Goal: Book appointment/travel/reservation

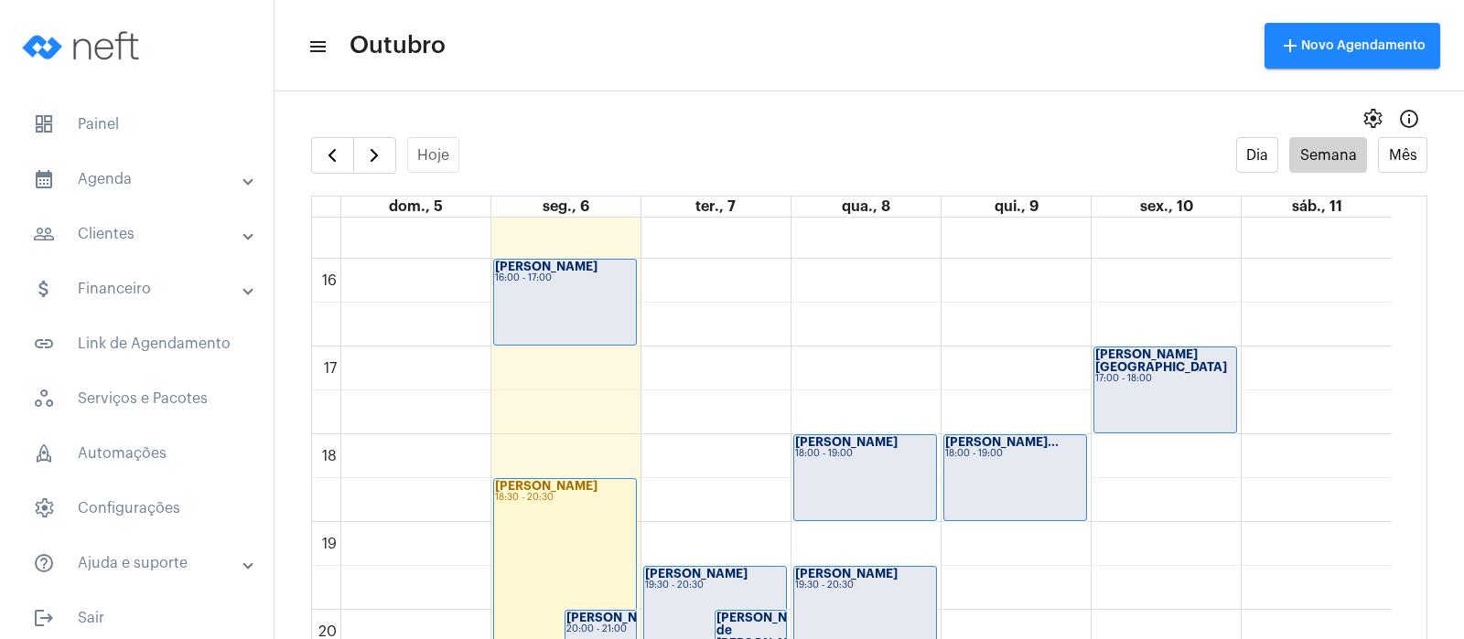
scroll to position [1557, 0]
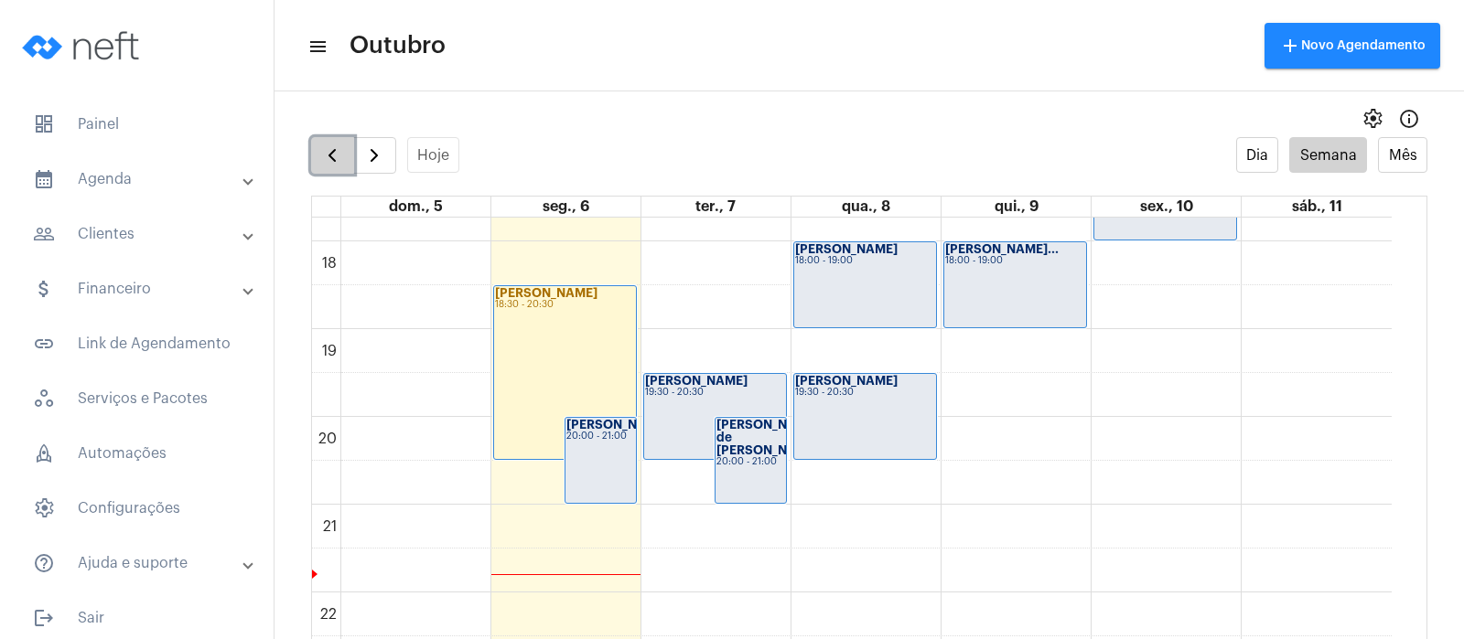
click at [329, 156] on span "button" at bounding box center [332, 156] width 22 height 22
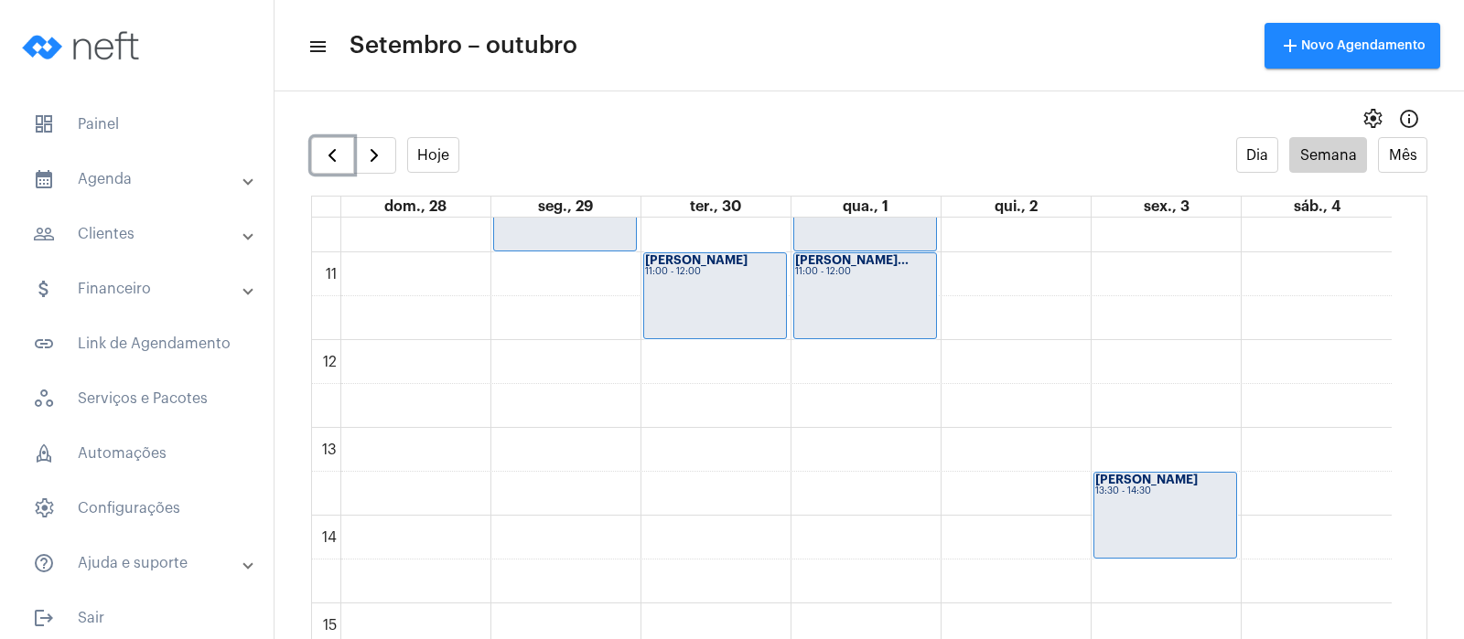
scroll to position [985, 0]
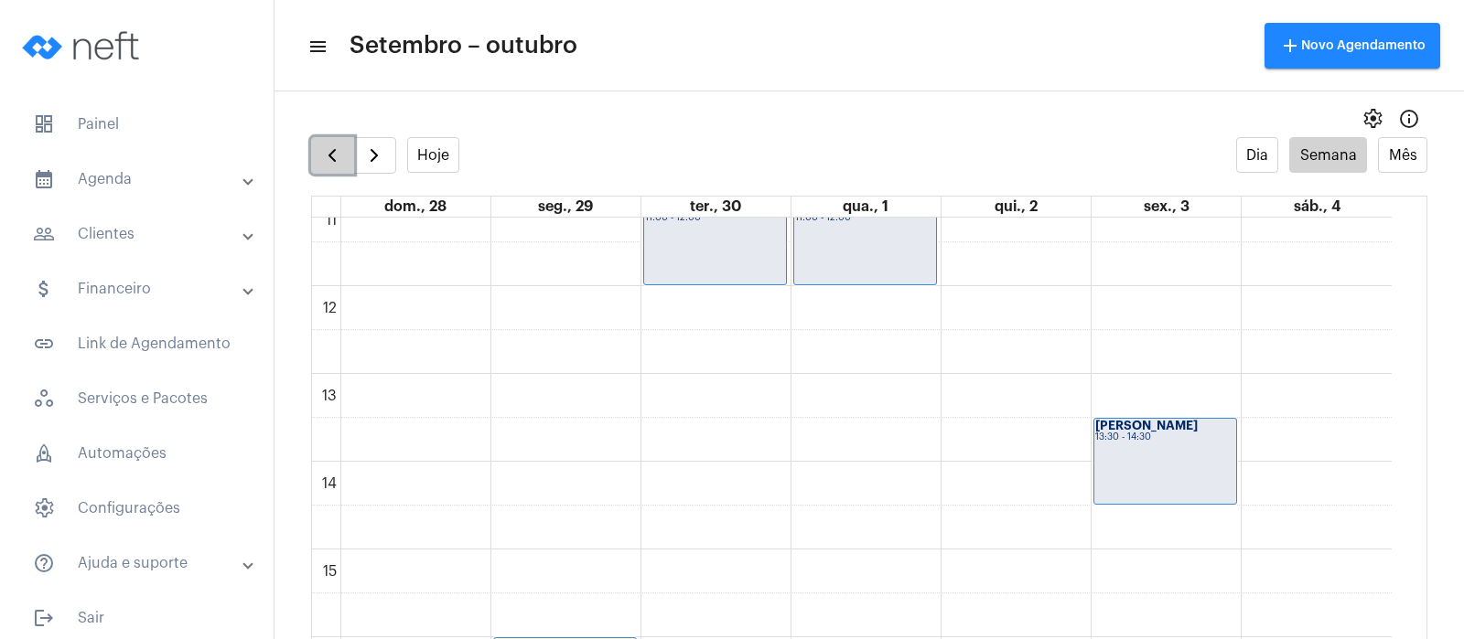
click at [322, 148] on span "button" at bounding box center [332, 156] width 22 height 22
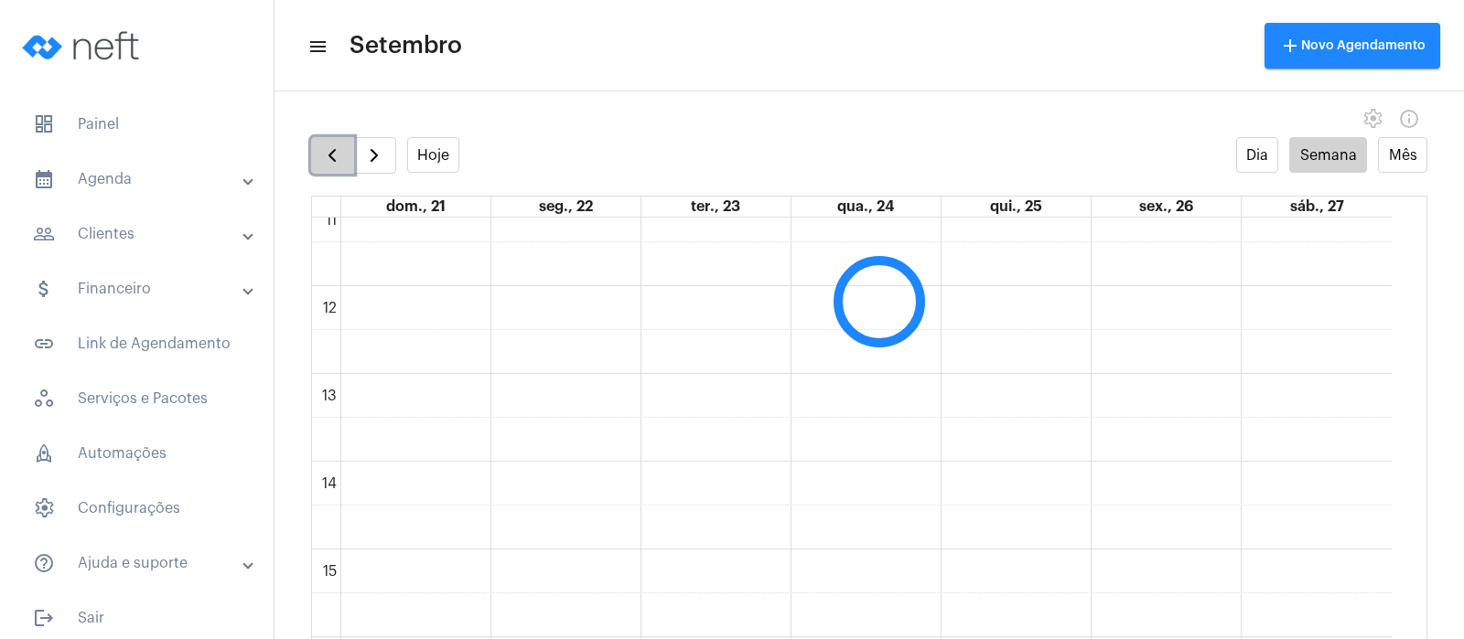
scroll to position [528, 0]
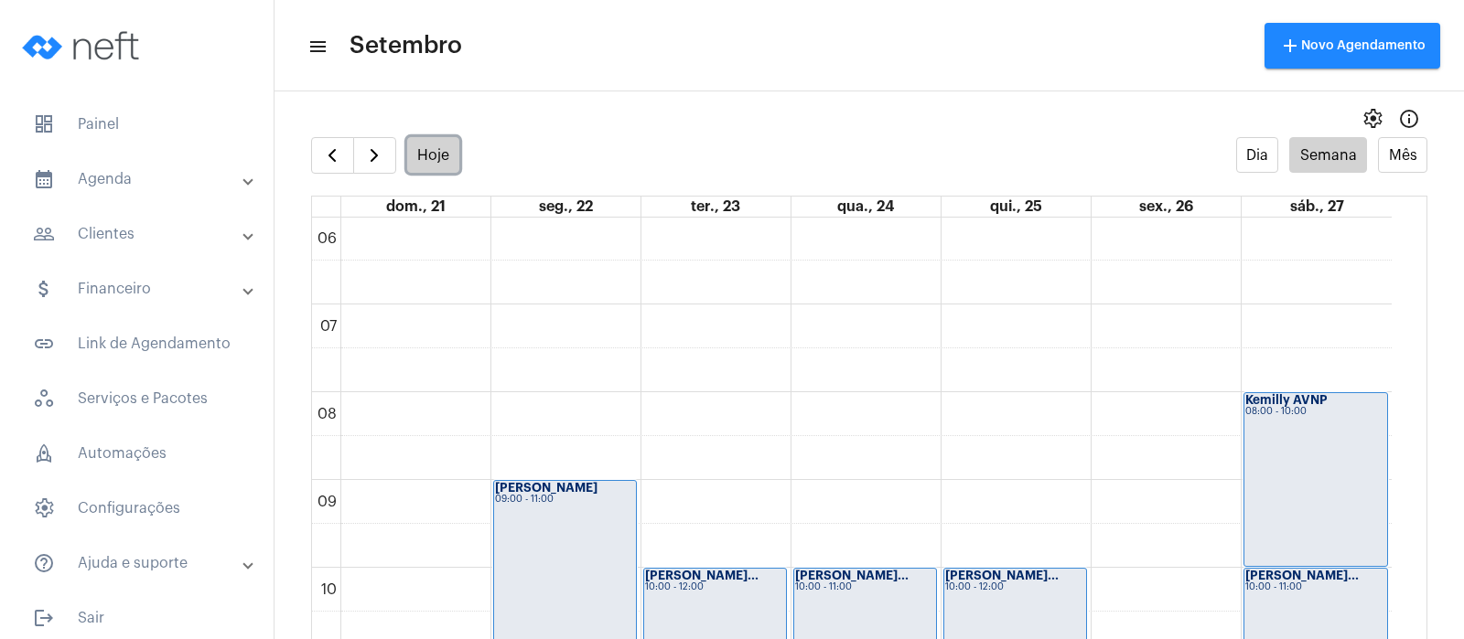
click at [437, 154] on button "Hoje" at bounding box center [433, 155] width 53 height 36
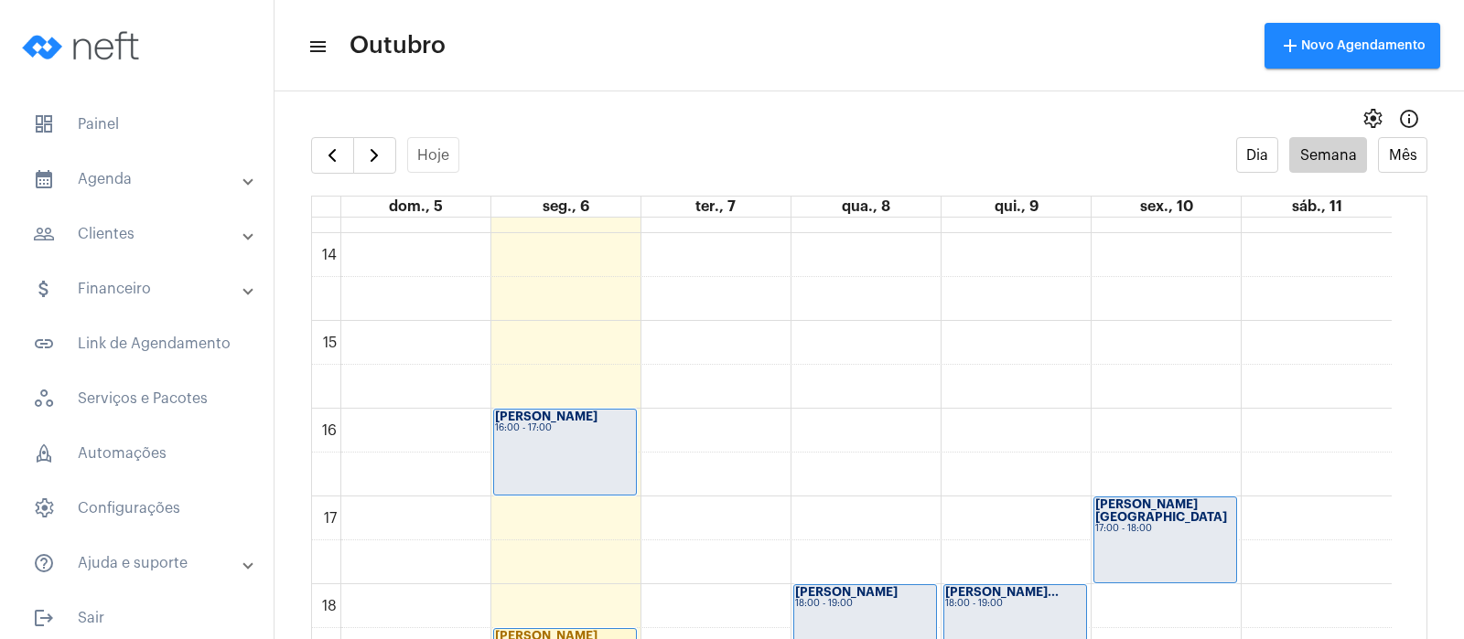
scroll to position [1650, 0]
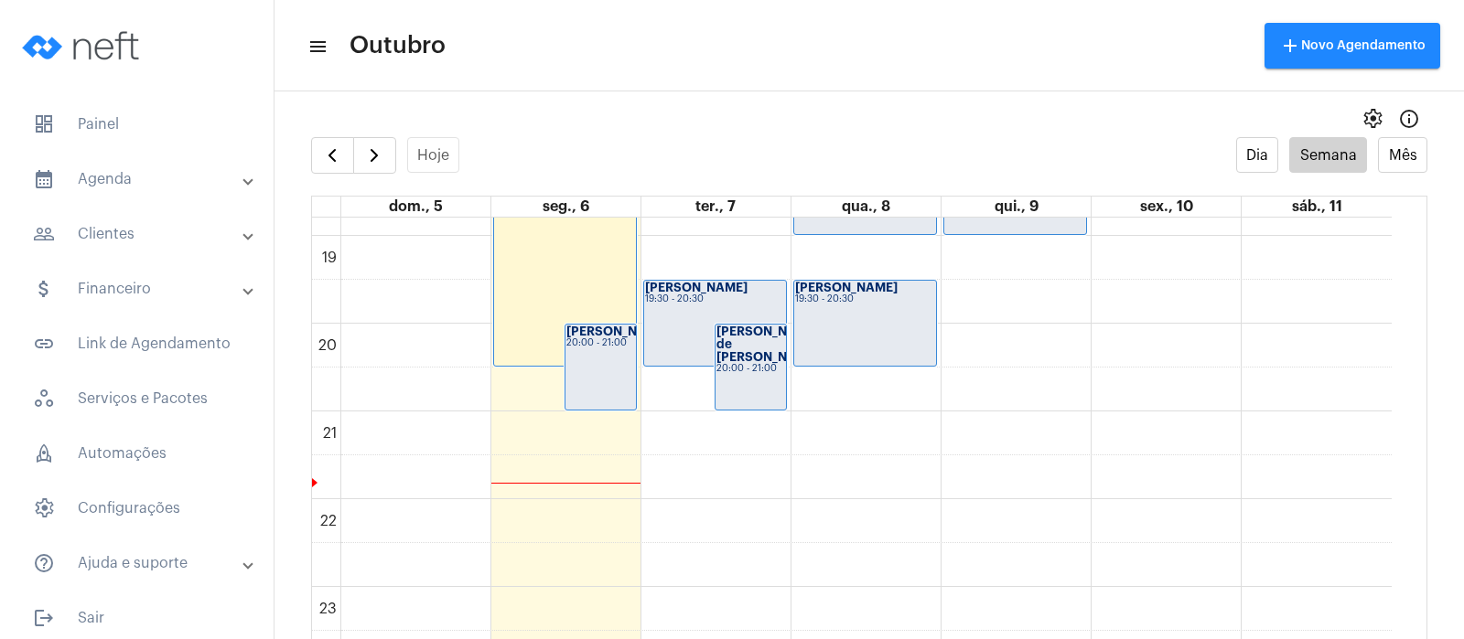
click at [745, 371] on div "[PERSON_NAME] de [PERSON_NAME] 20:00 - 21:00" at bounding box center [750, 367] width 70 height 85
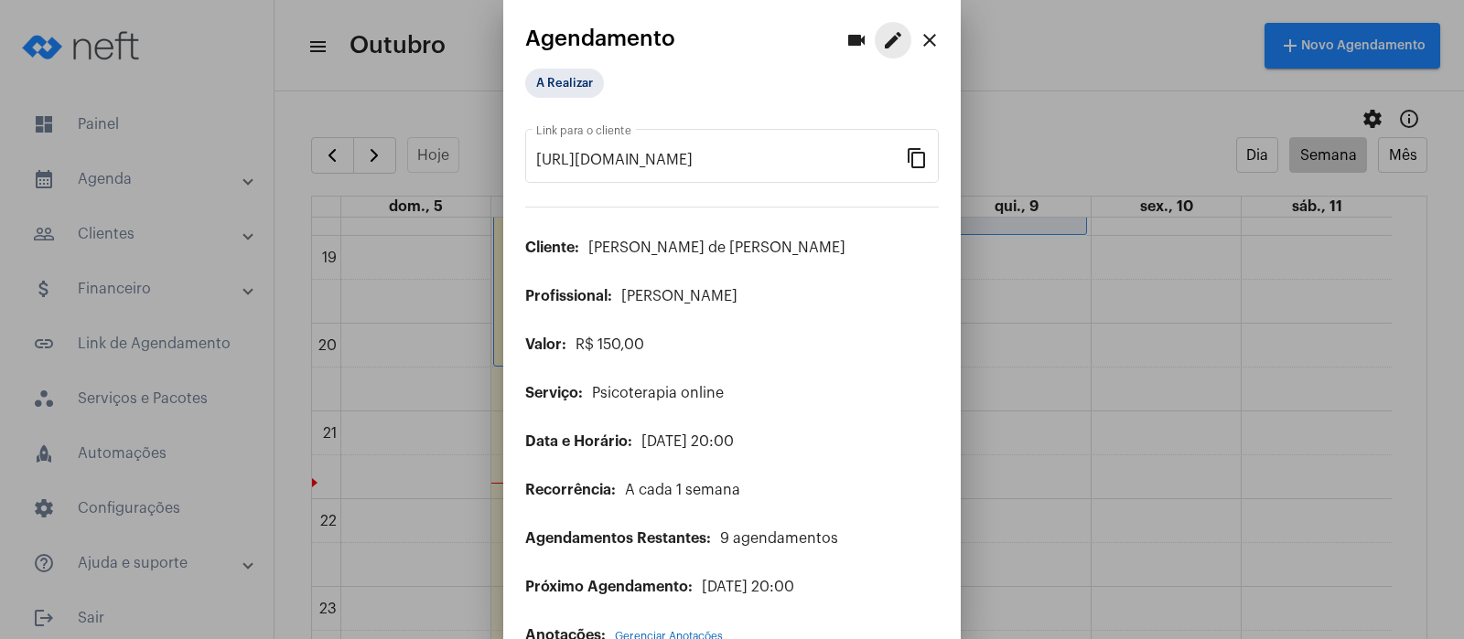
click at [882, 38] on mat-icon "edit" at bounding box center [893, 40] width 22 height 22
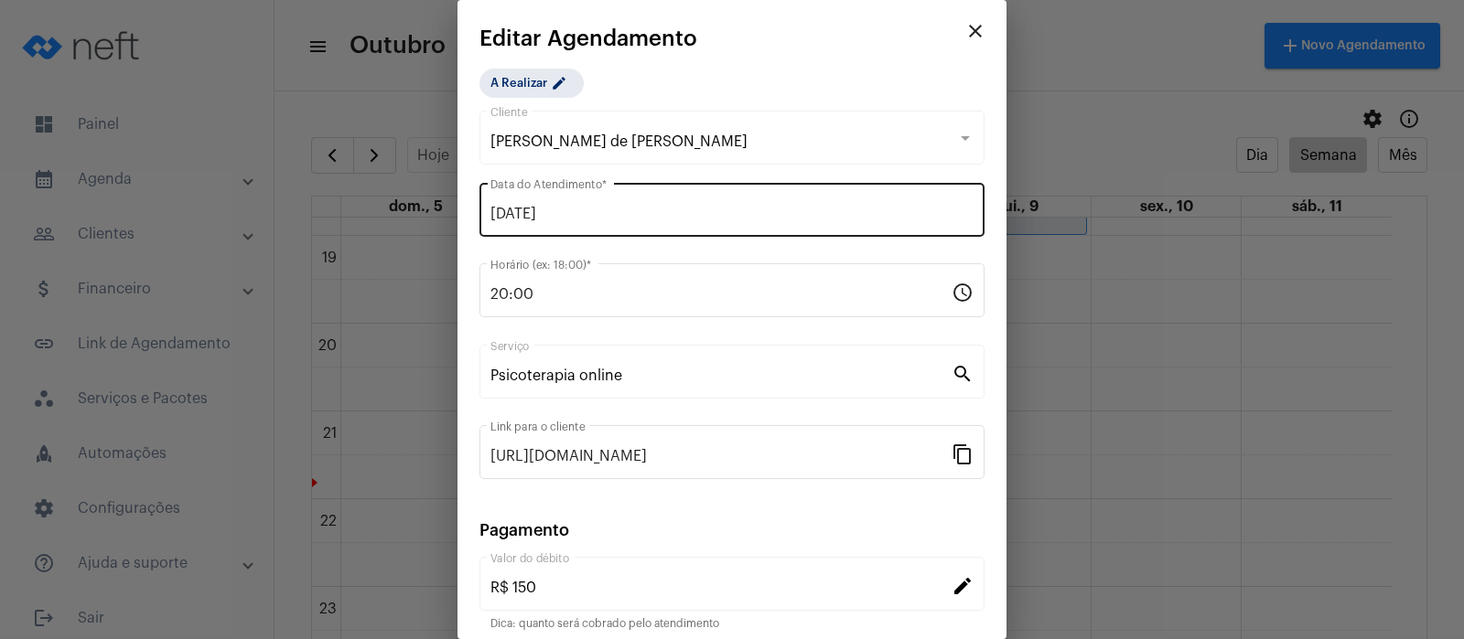
click at [534, 211] on input "[DATE]" at bounding box center [731, 214] width 483 height 16
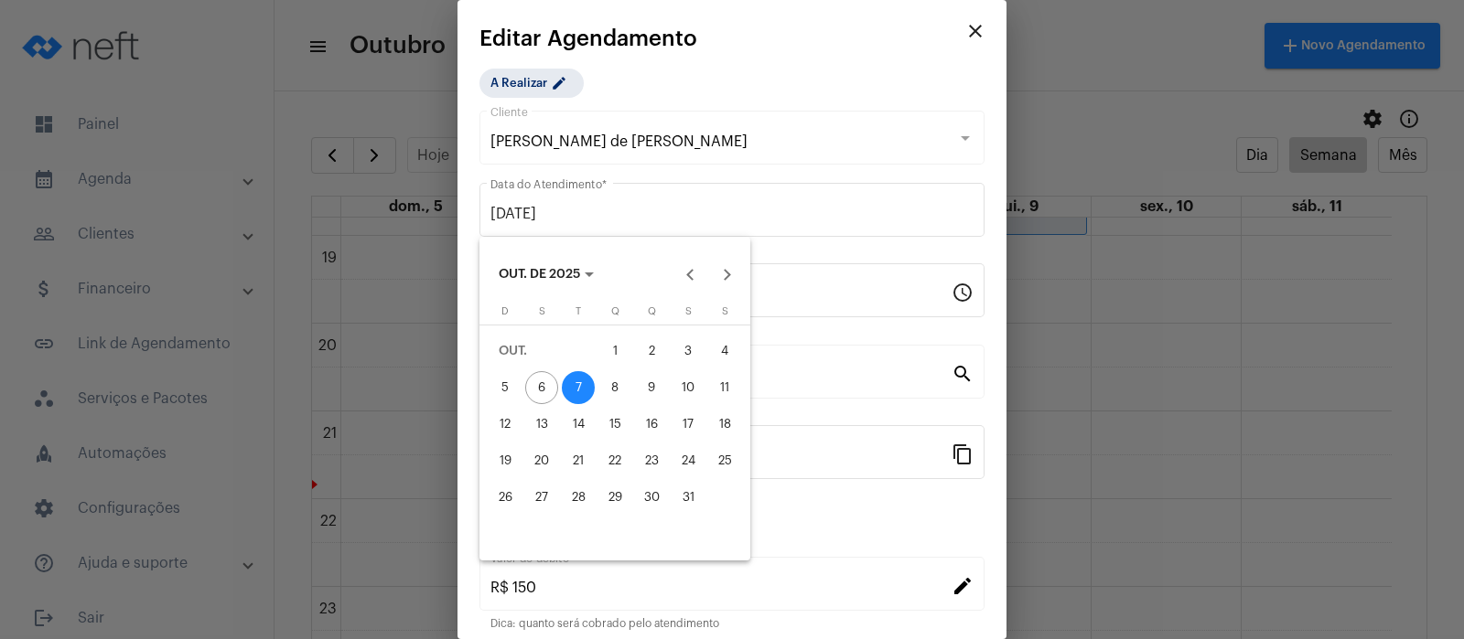
click at [649, 383] on div "9" at bounding box center [651, 387] width 33 height 33
type input "[DATE]"
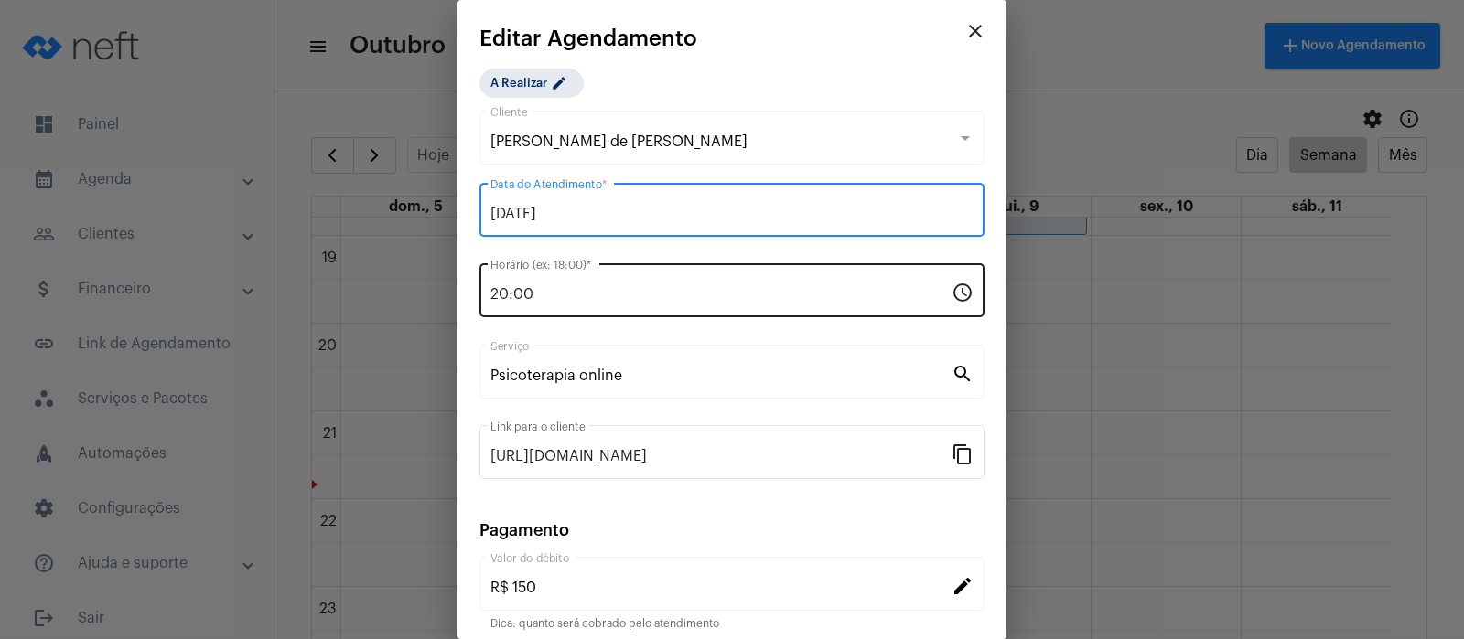
click at [566, 295] on input "20:00" at bounding box center [720, 294] width 461 height 16
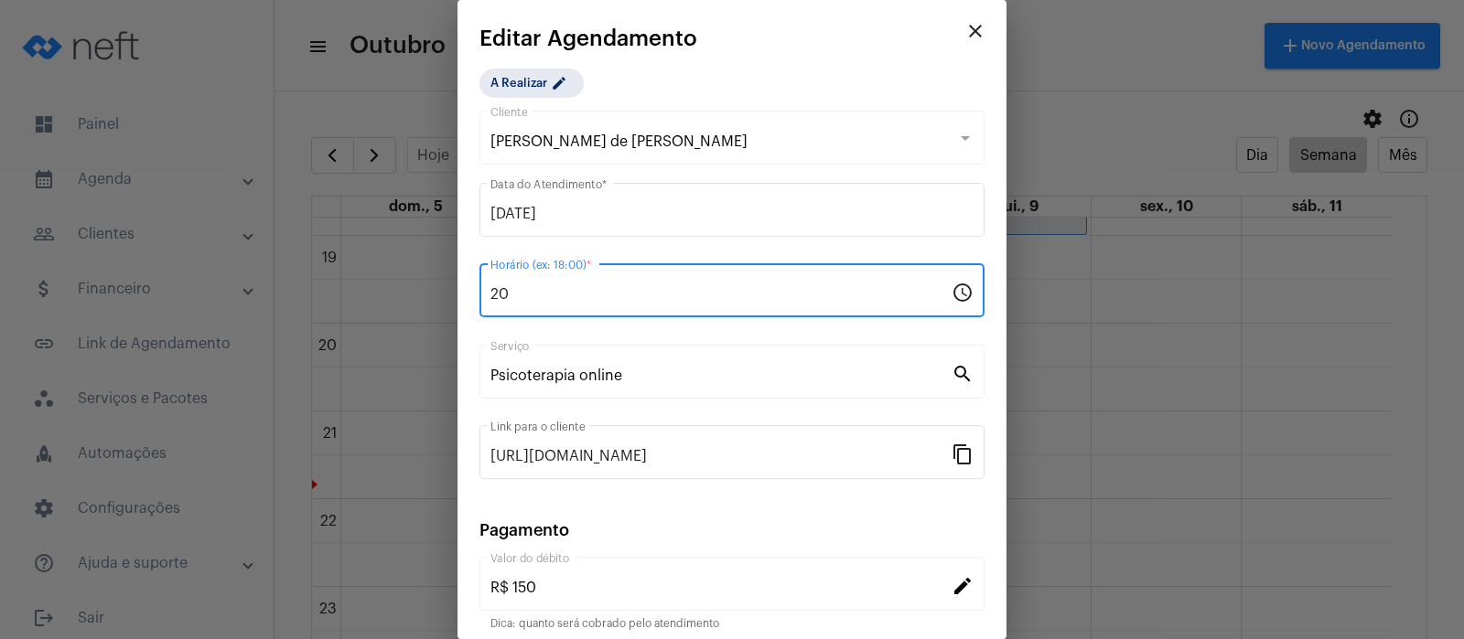
type input "2"
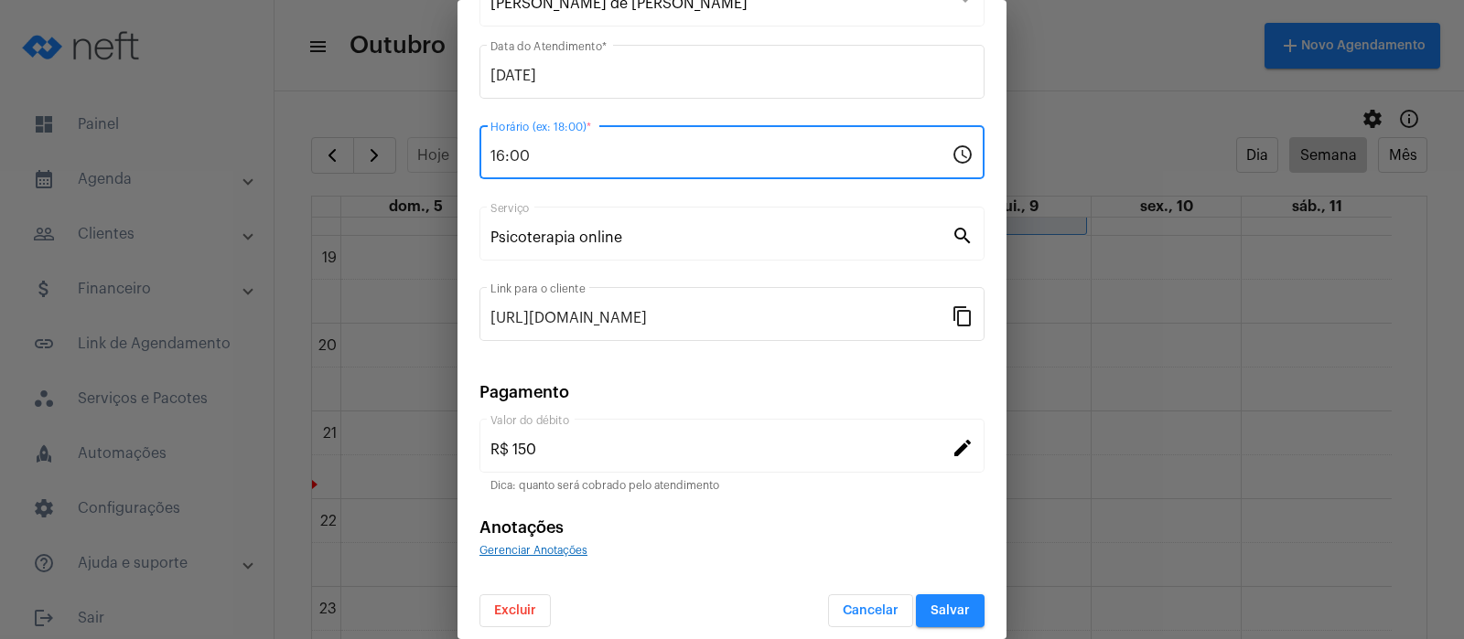
scroll to position [148, 0]
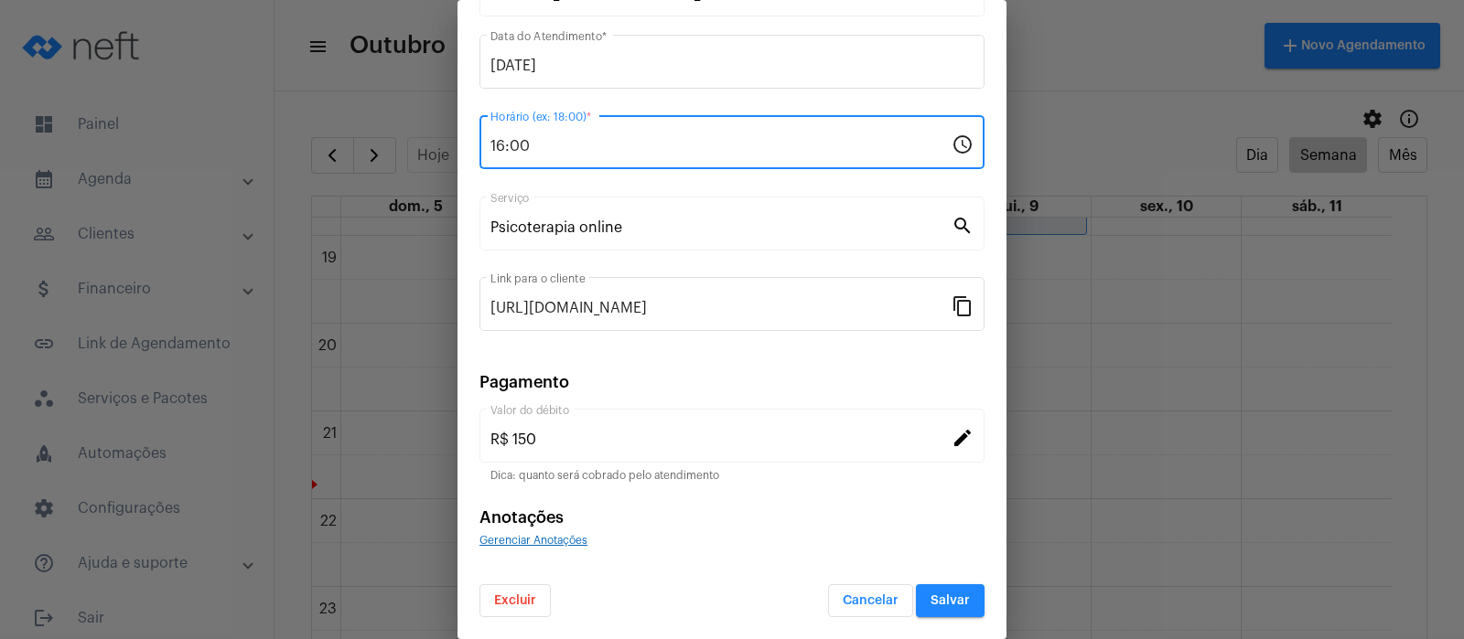
type input "16:00"
click at [935, 607] on button "Salvar" at bounding box center [950, 601] width 69 height 33
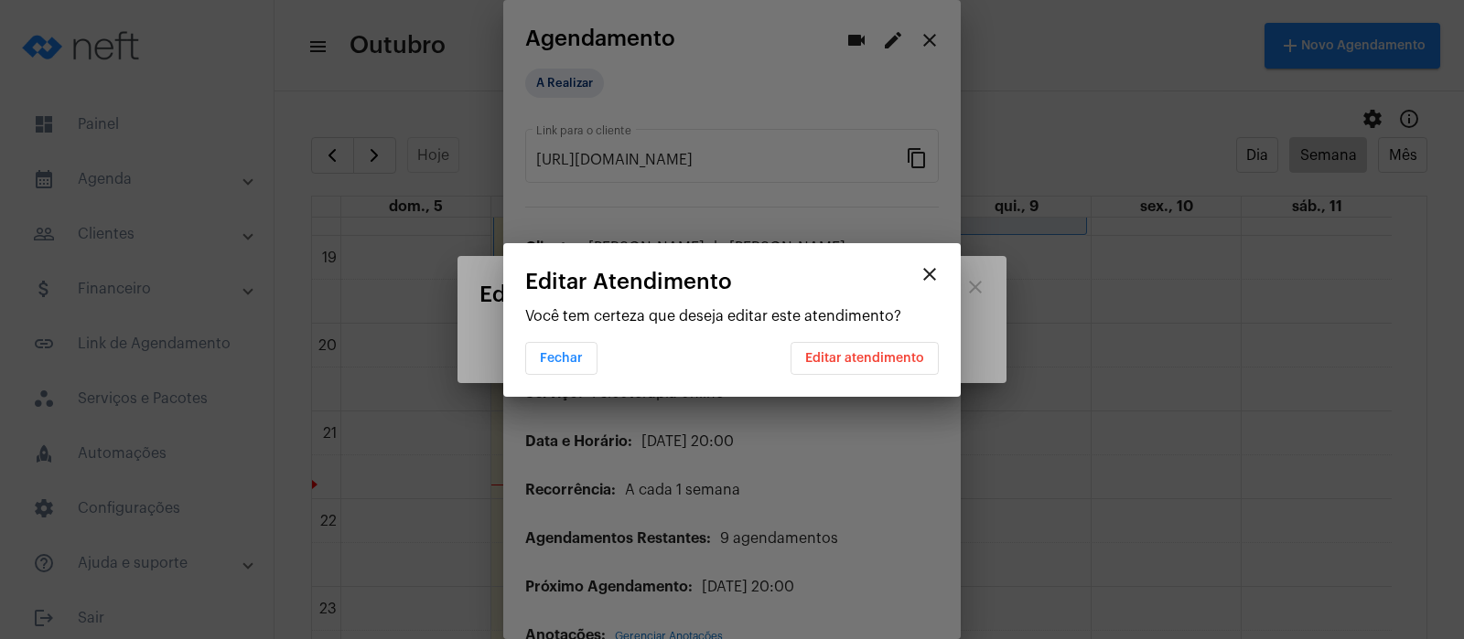
scroll to position [0, 0]
click at [917, 352] on span "Editar atendimento" at bounding box center [864, 358] width 119 height 13
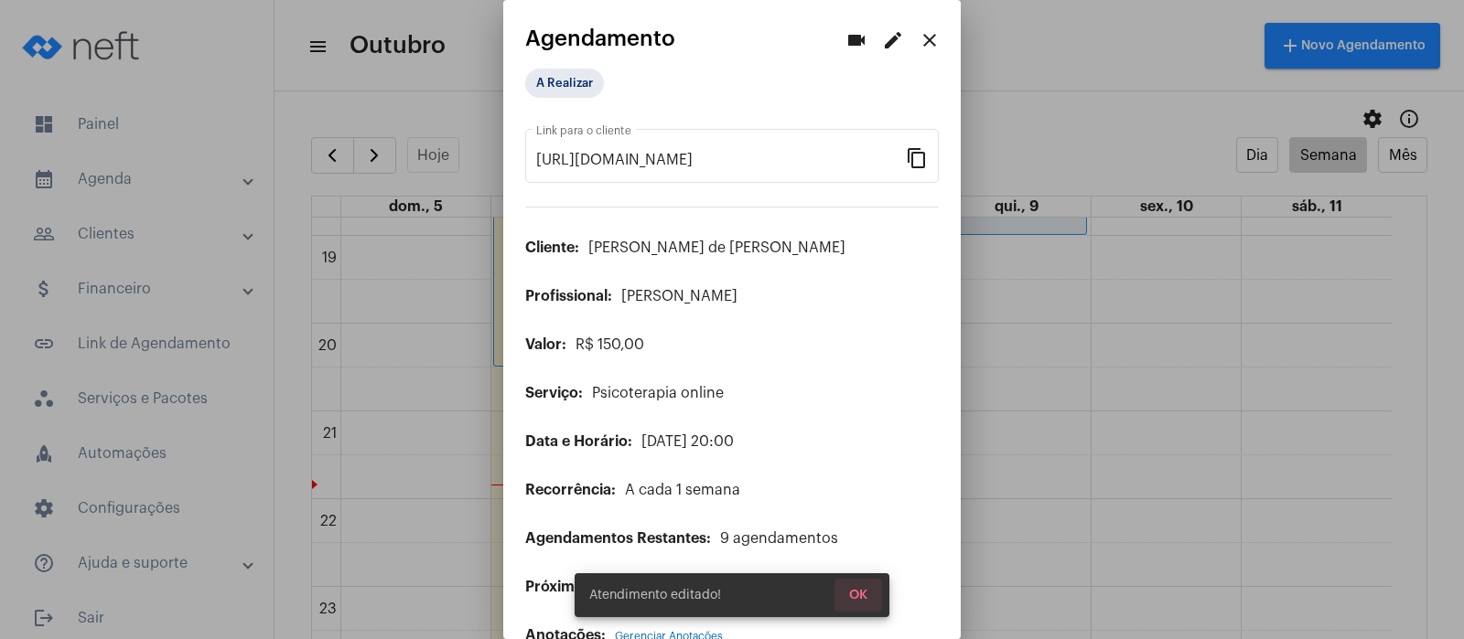
click at [859, 597] on span "OK" at bounding box center [858, 595] width 18 height 13
click at [919, 32] on mat-icon "close" at bounding box center [930, 40] width 22 height 22
